Goal: Transaction & Acquisition: Purchase product/service

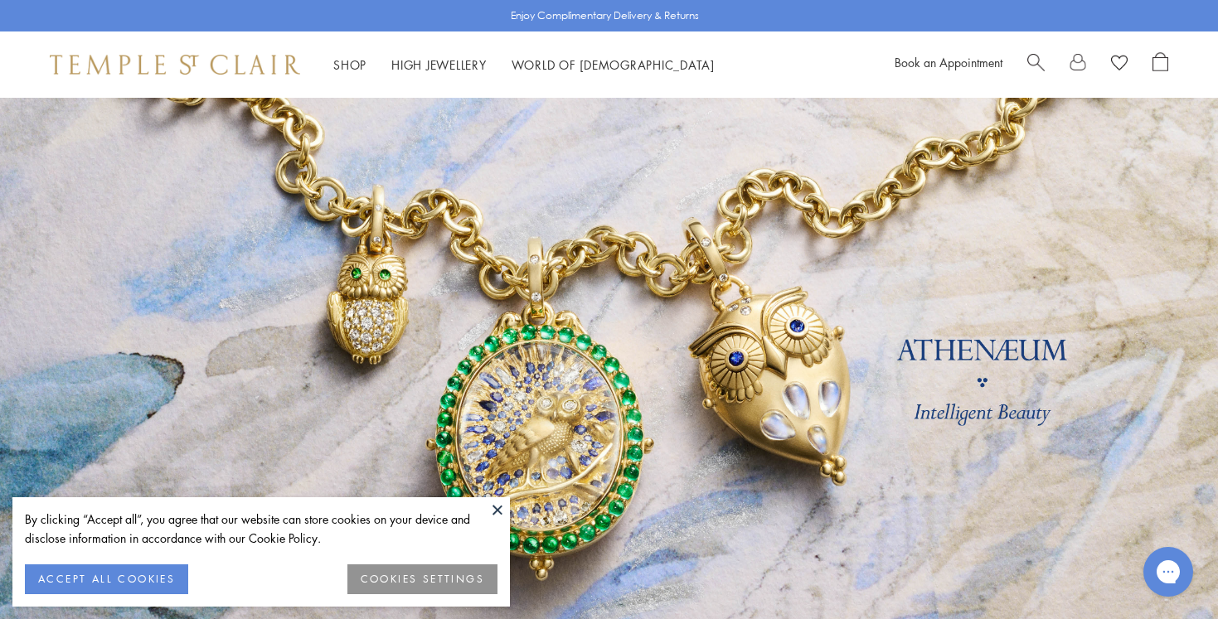
click at [491, 514] on button at bounding box center [497, 509] width 25 height 25
click at [494, 510] on link at bounding box center [609, 388] width 1218 height 580
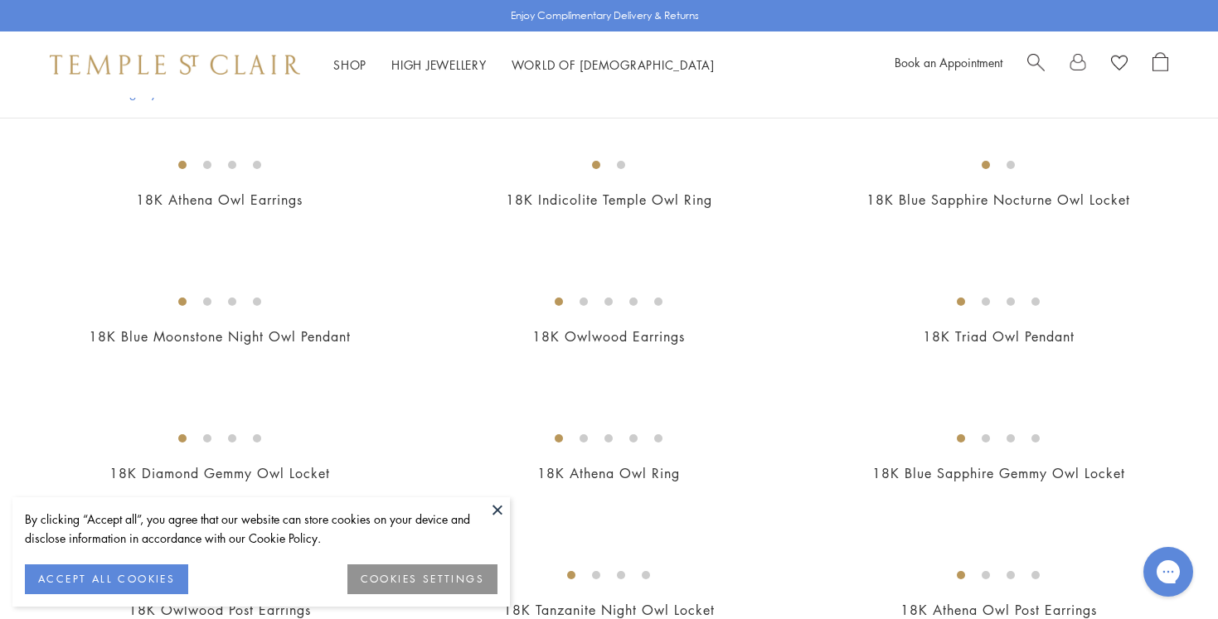
scroll to position [485, 0]
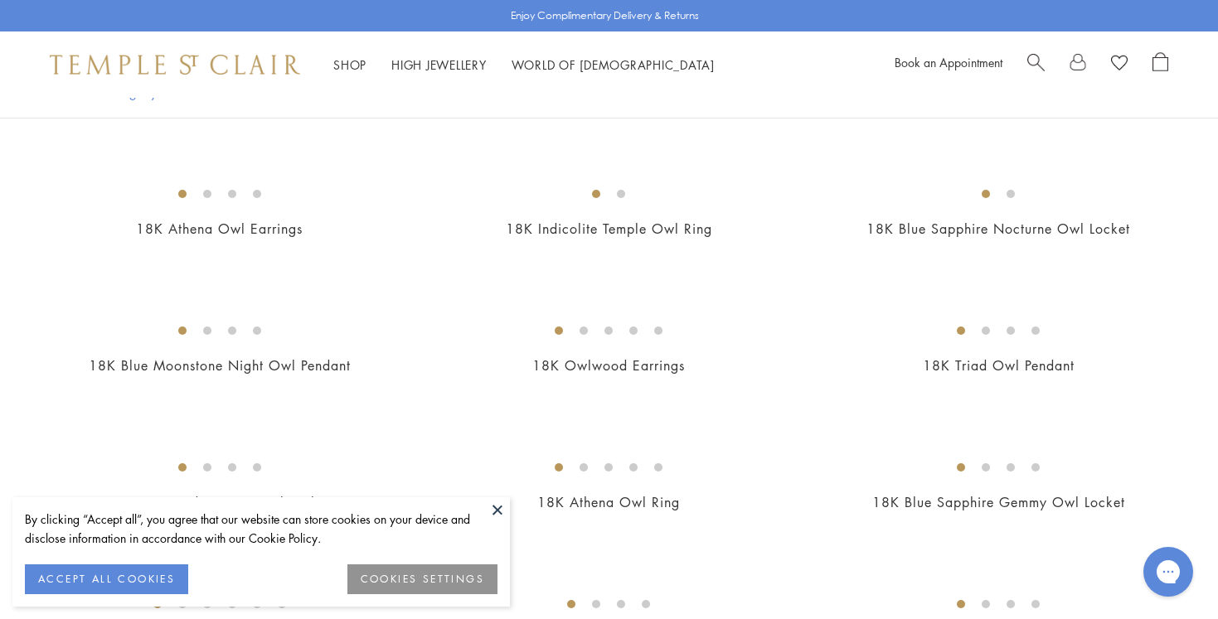
click at [491, 509] on button at bounding box center [497, 509] width 25 height 25
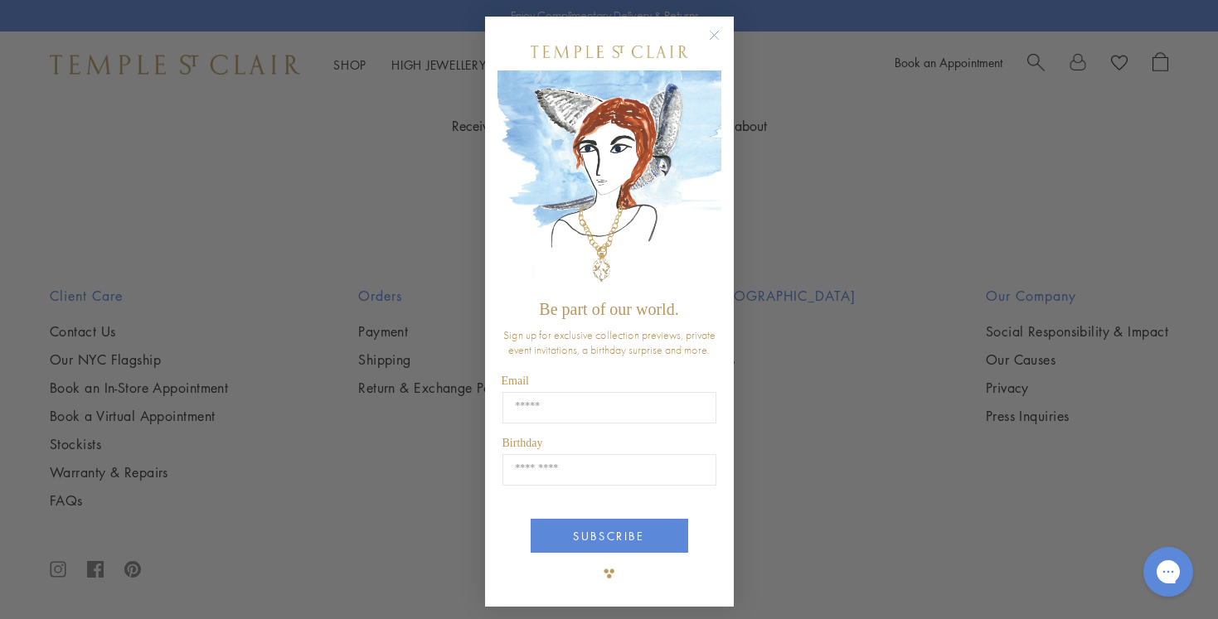
scroll to position [2831, 0]
click at [715, 37] on circle "Close dialog" at bounding box center [714, 36] width 20 height 20
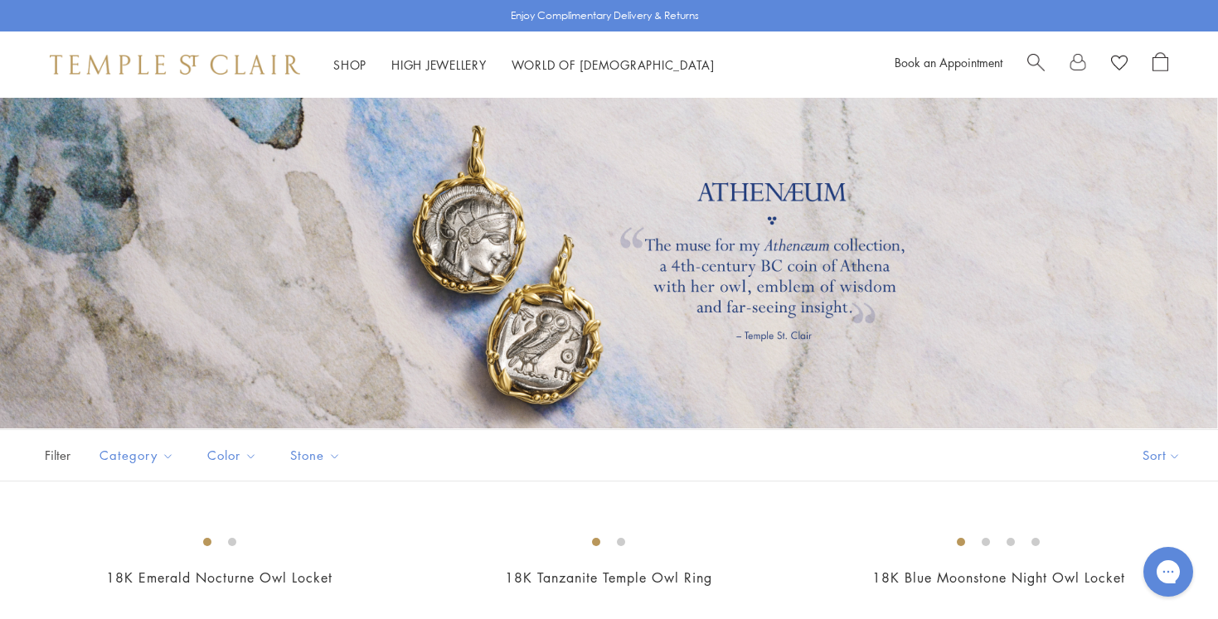
scroll to position [0, 0]
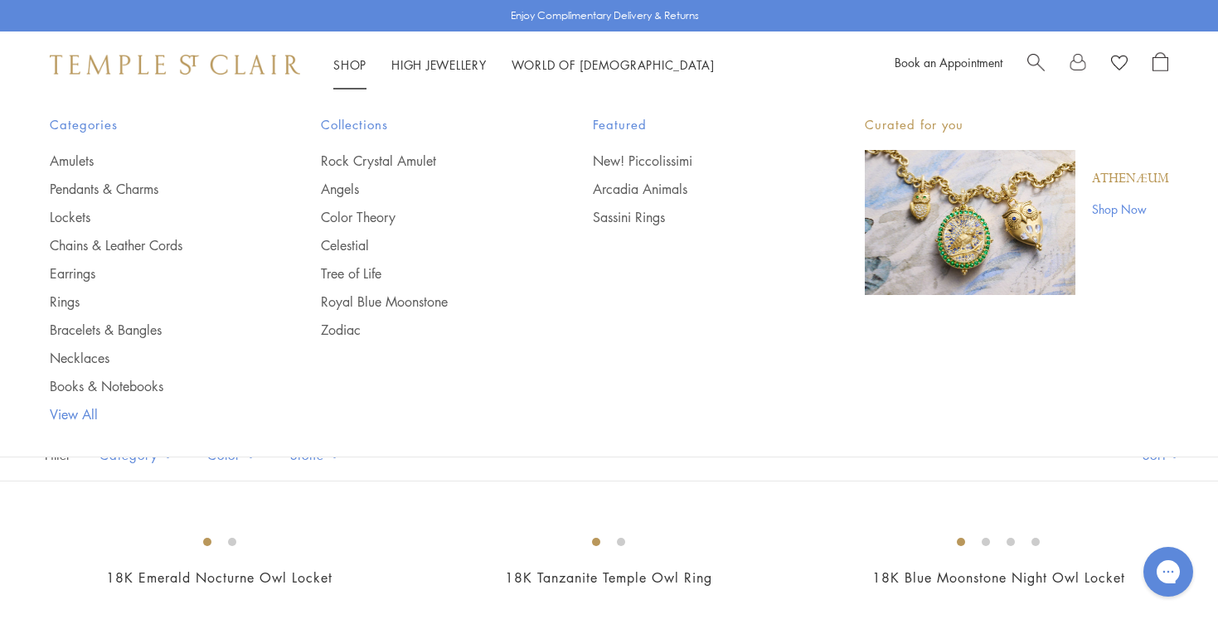
click at [85, 415] on link "View All" at bounding box center [153, 414] width 206 height 18
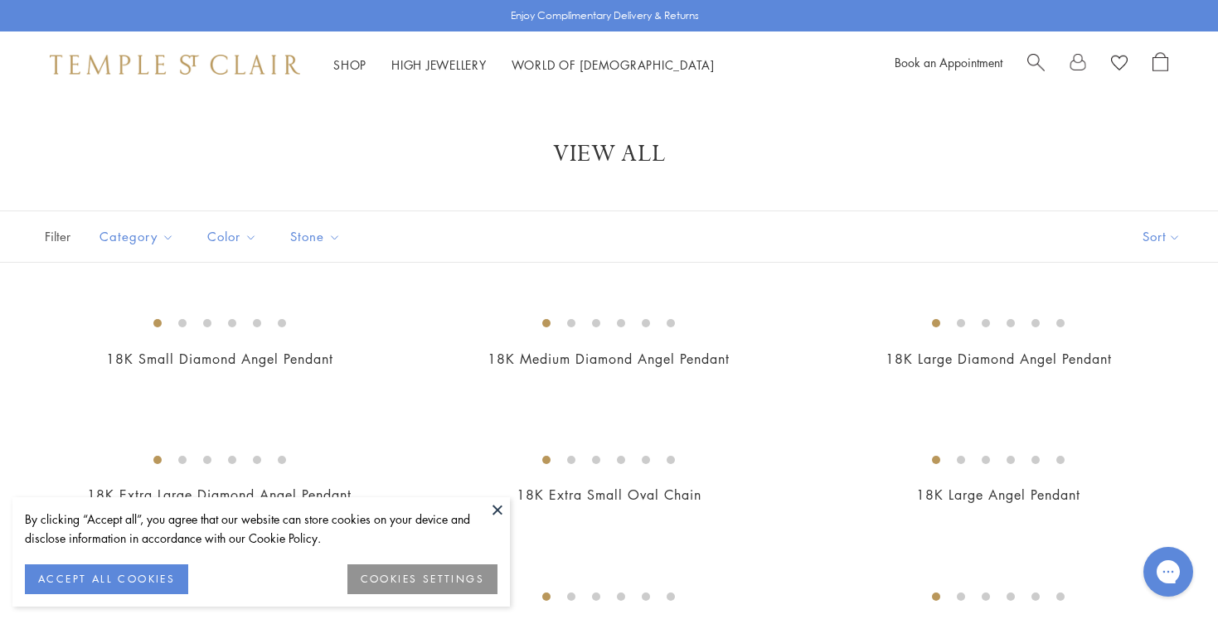
click at [104, 584] on button "ACCEPT ALL COOKIES" at bounding box center [106, 580] width 163 height 30
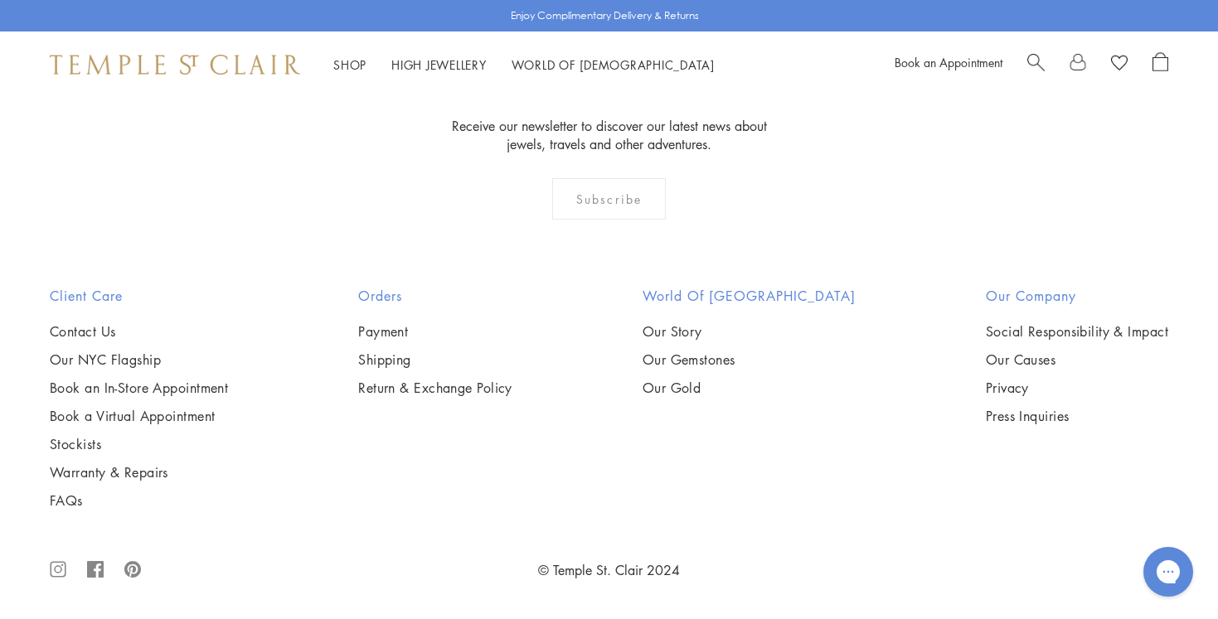
scroll to position [7242, 0]
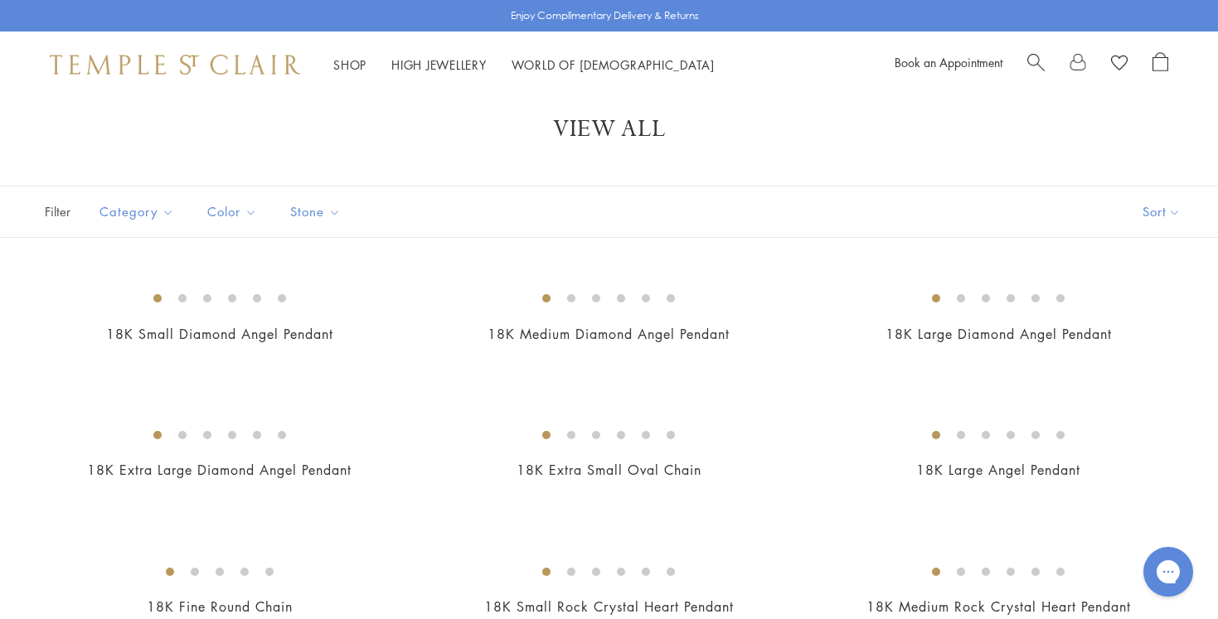
scroll to position [0, 0]
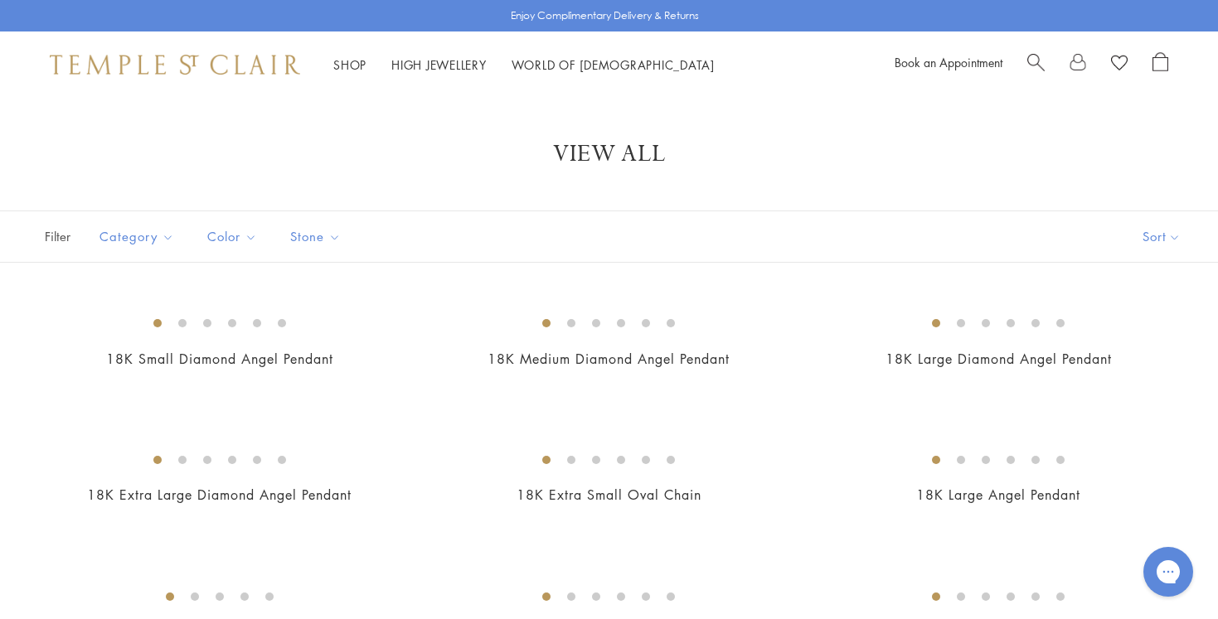
click at [229, 230] on span "Color" at bounding box center [234, 236] width 70 height 21
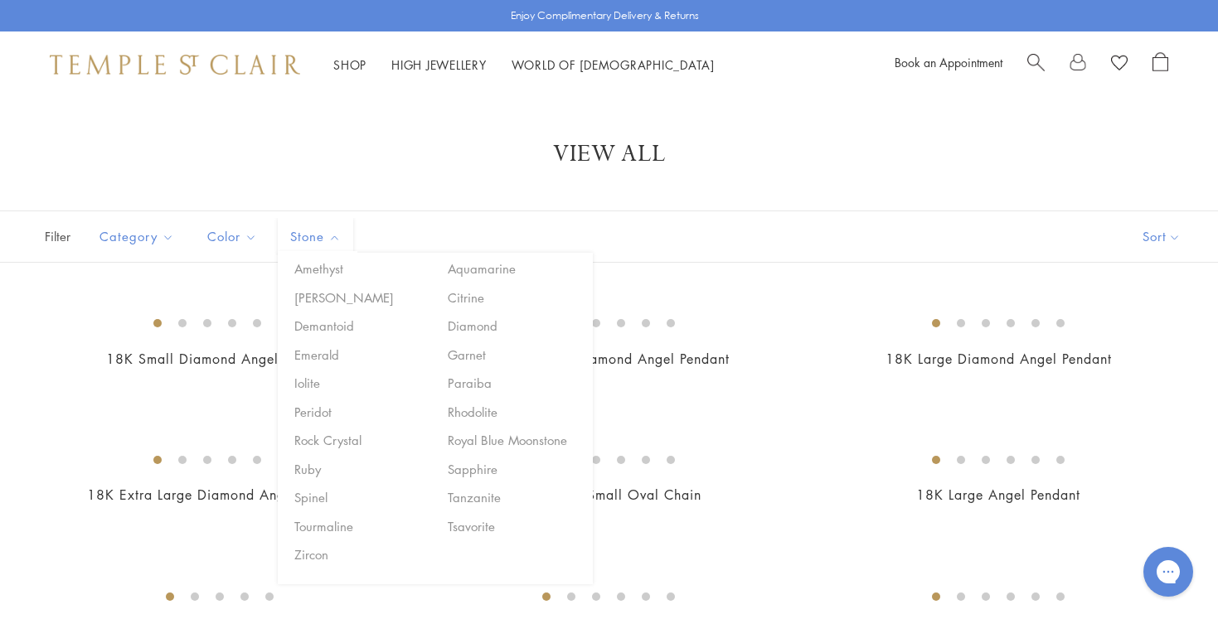
click at [309, 238] on span "Stone" at bounding box center [317, 236] width 71 height 21
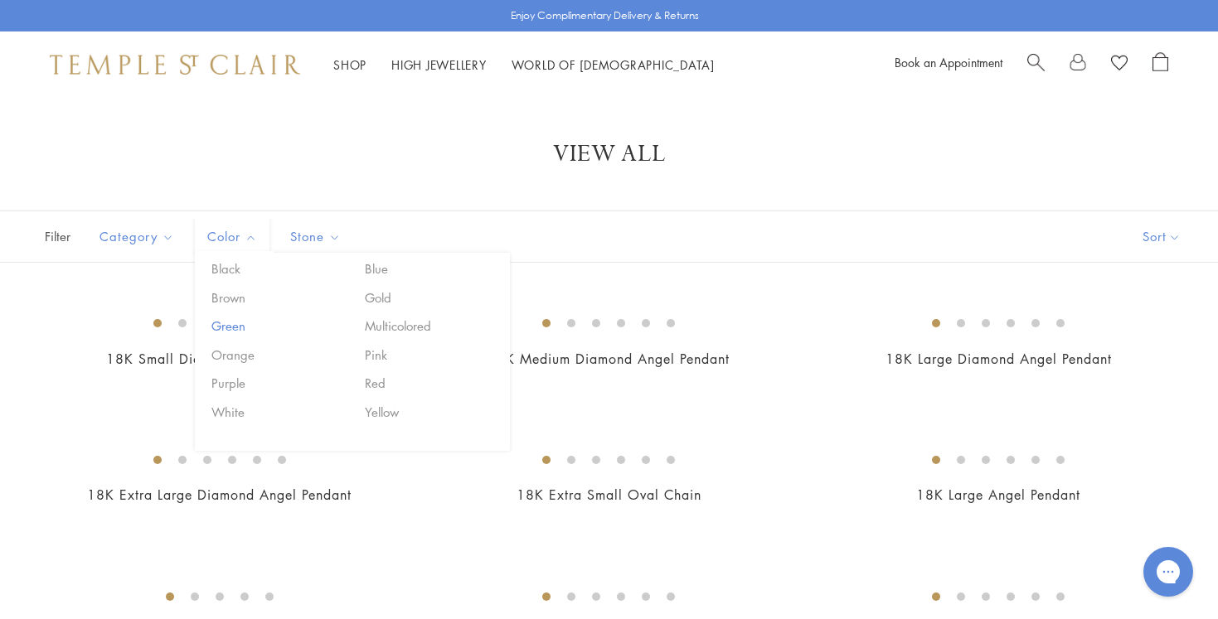
click at [219, 329] on button "Green" at bounding box center [277, 326] width 141 height 19
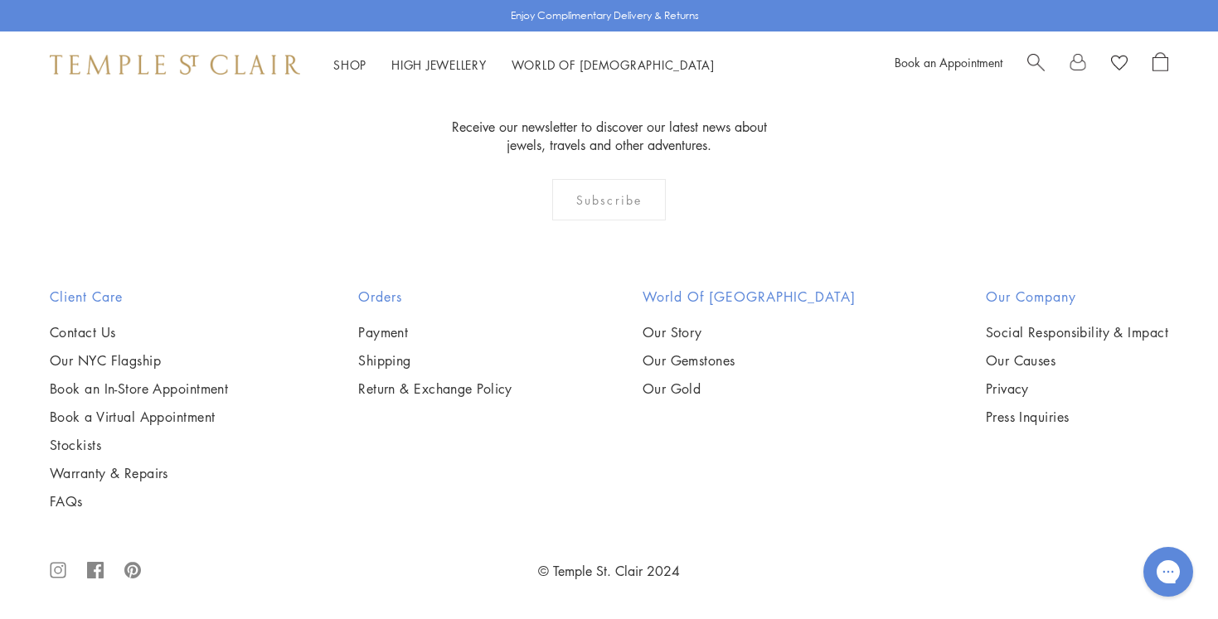
scroll to position [2294, 0]
